Goal: Find specific page/section: Find specific page/section

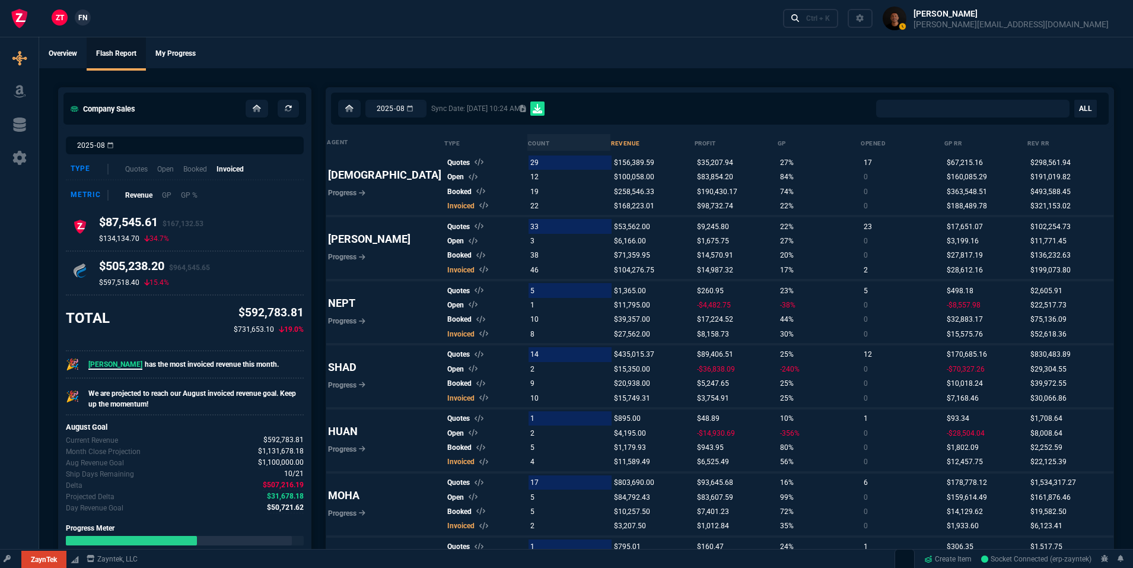
select select
click at [258, 109] on icon at bounding box center [257, 108] width 8 height 7
select select "19: totals"
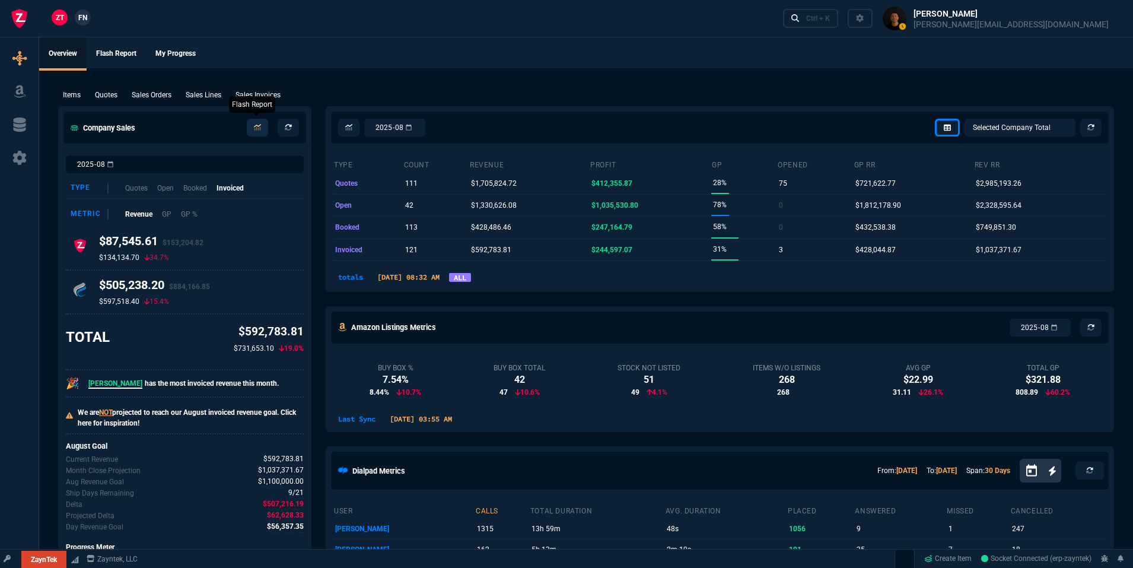
click at [261, 128] on link at bounding box center [257, 128] width 21 height 18
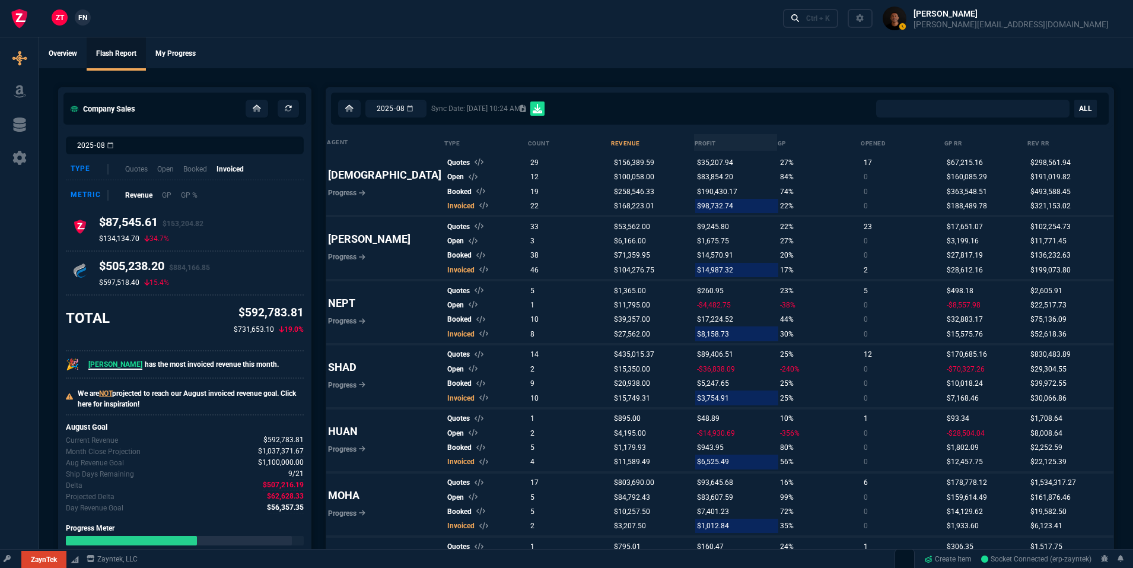
select select "0:"
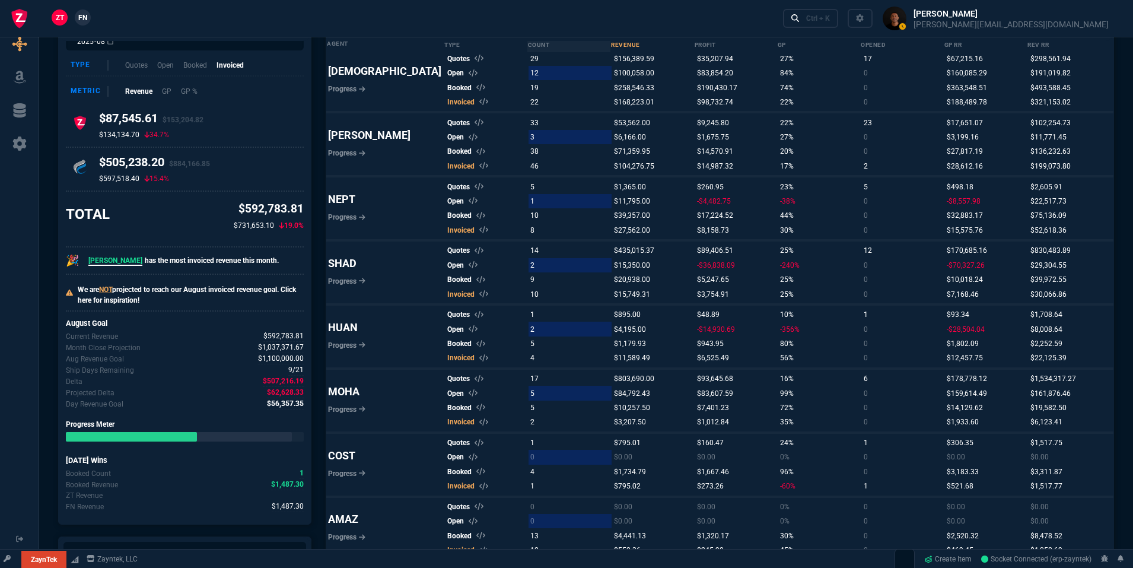
scroll to position [105, 0]
